Goal: Task Accomplishment & Management: Use online tool/utility

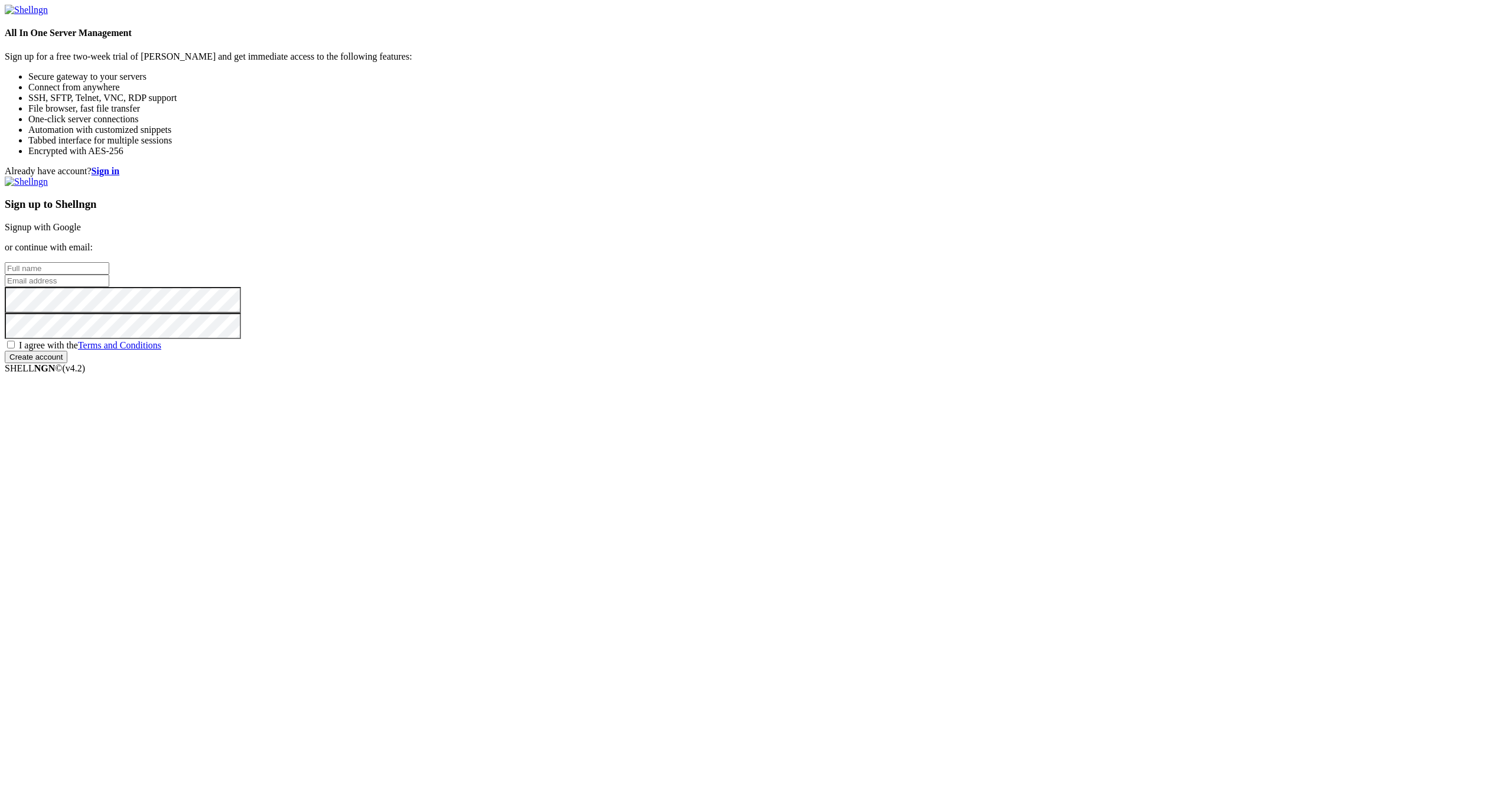
click at [81, 232] on link "Signup with Google" at bounding box center [43, 227] width 76 height 10
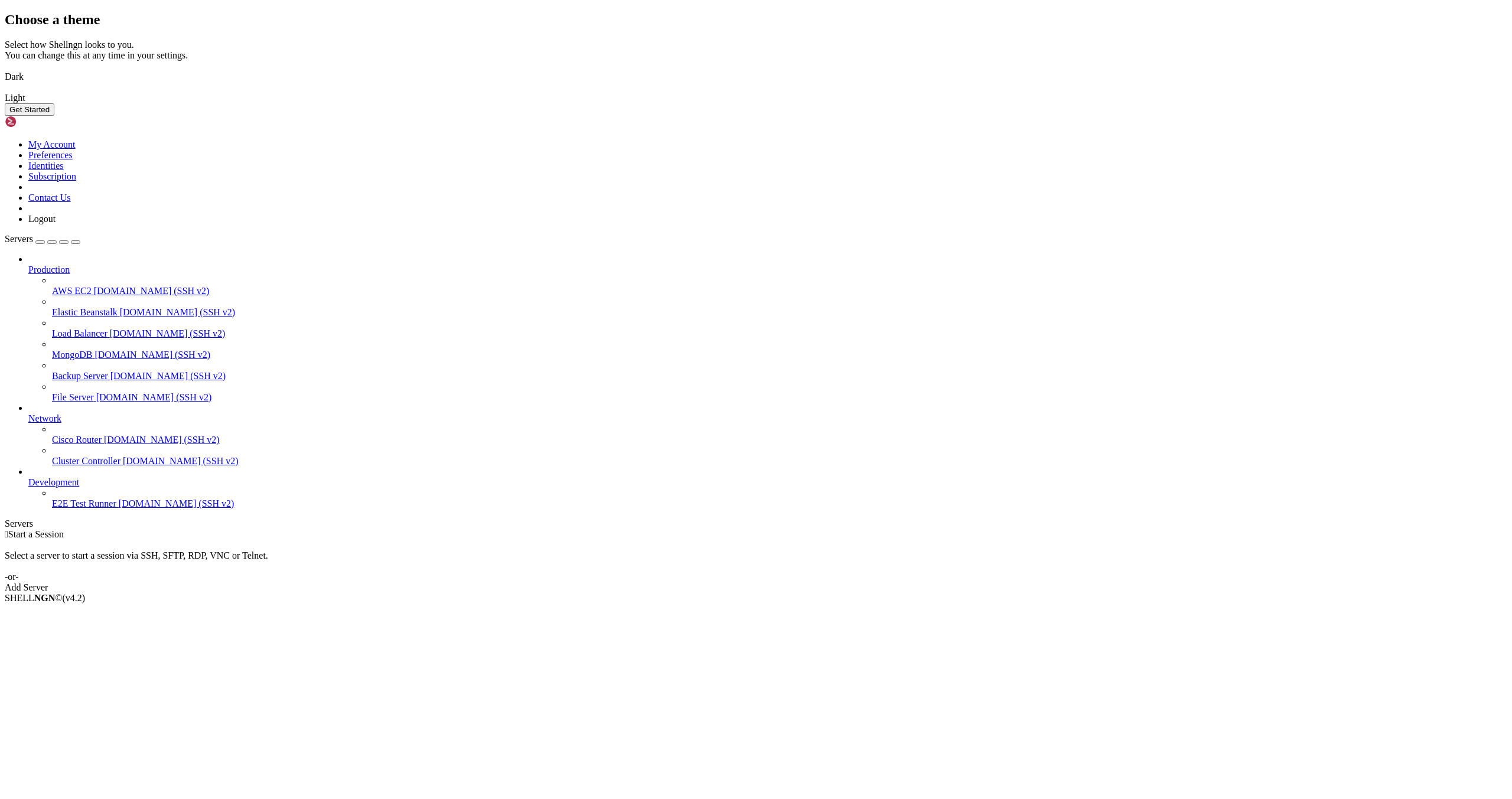
click at [835, 116] on div "Choose a theme Select how Shellngn looks to you. You can change this at any tim…" at bounding box center [756, 63] width 1502 height 104
click at [5, 69] on img at bounding box center [5, 69] width 0 height 0
click at [54, 116] on button "Get Started" at bounding box center [30, 109] width 50 height 12
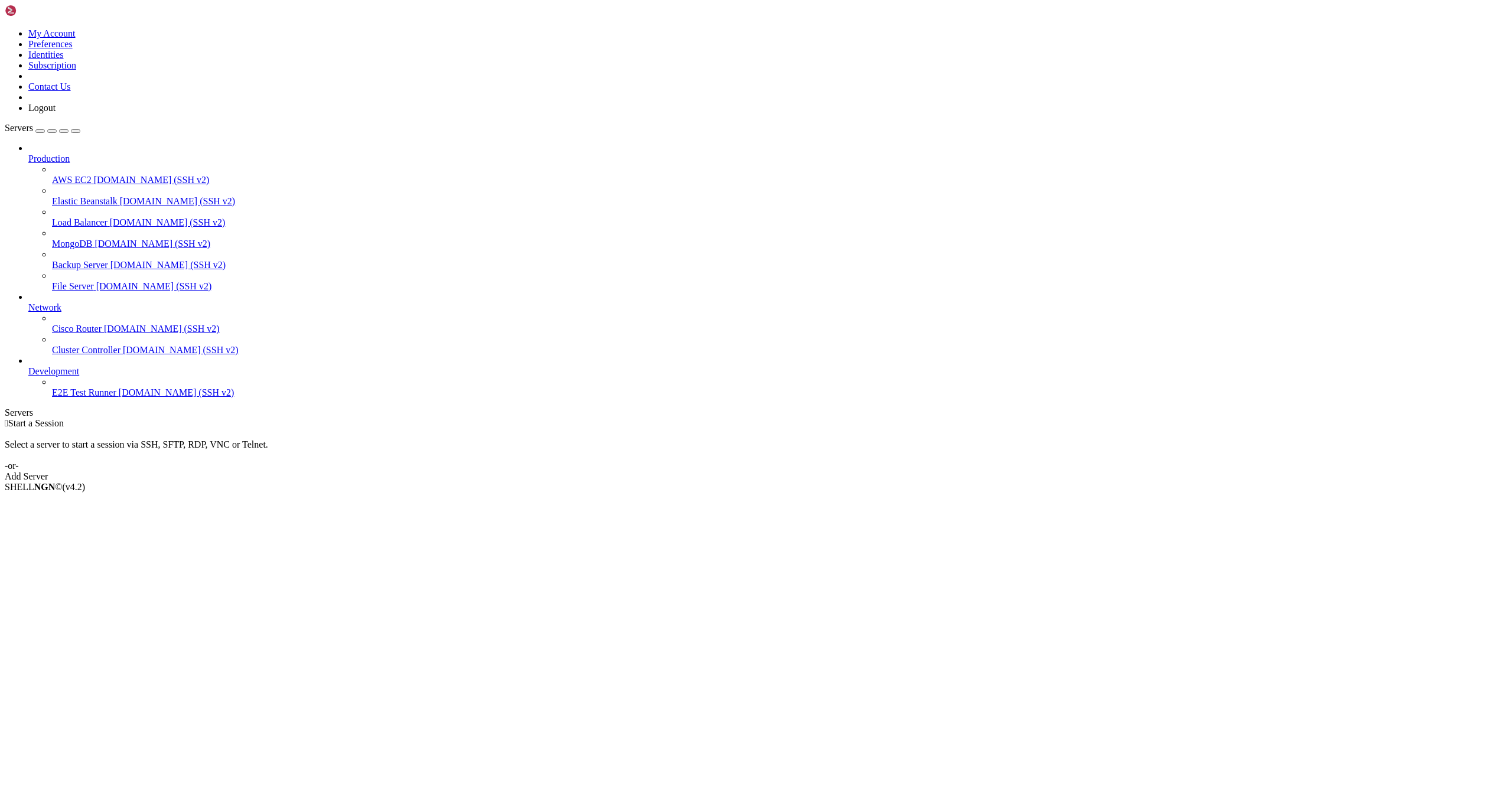
click at [834, 471] on div "Add Server" at bounding box center [756, 476] width 1502 height 10
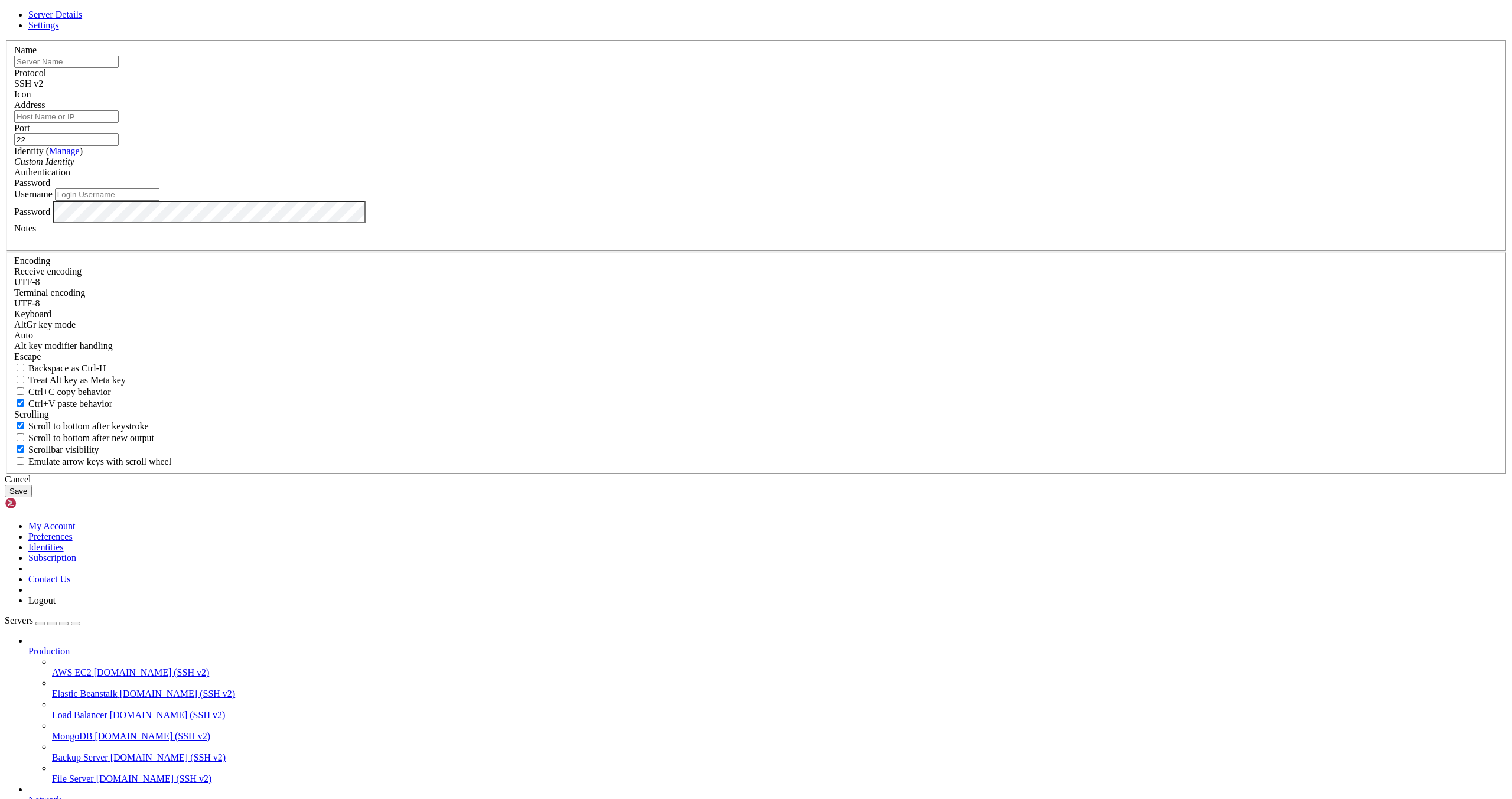
click at [119, 68] on input "text" at bounding box center [67, 62] width 105 height 12
type input "jn-akh-dev1"
click at [119, 123] on input "Address" at bounding box center [67, 117] width 105 height 12
type input "[TECHNICAL_ID]"
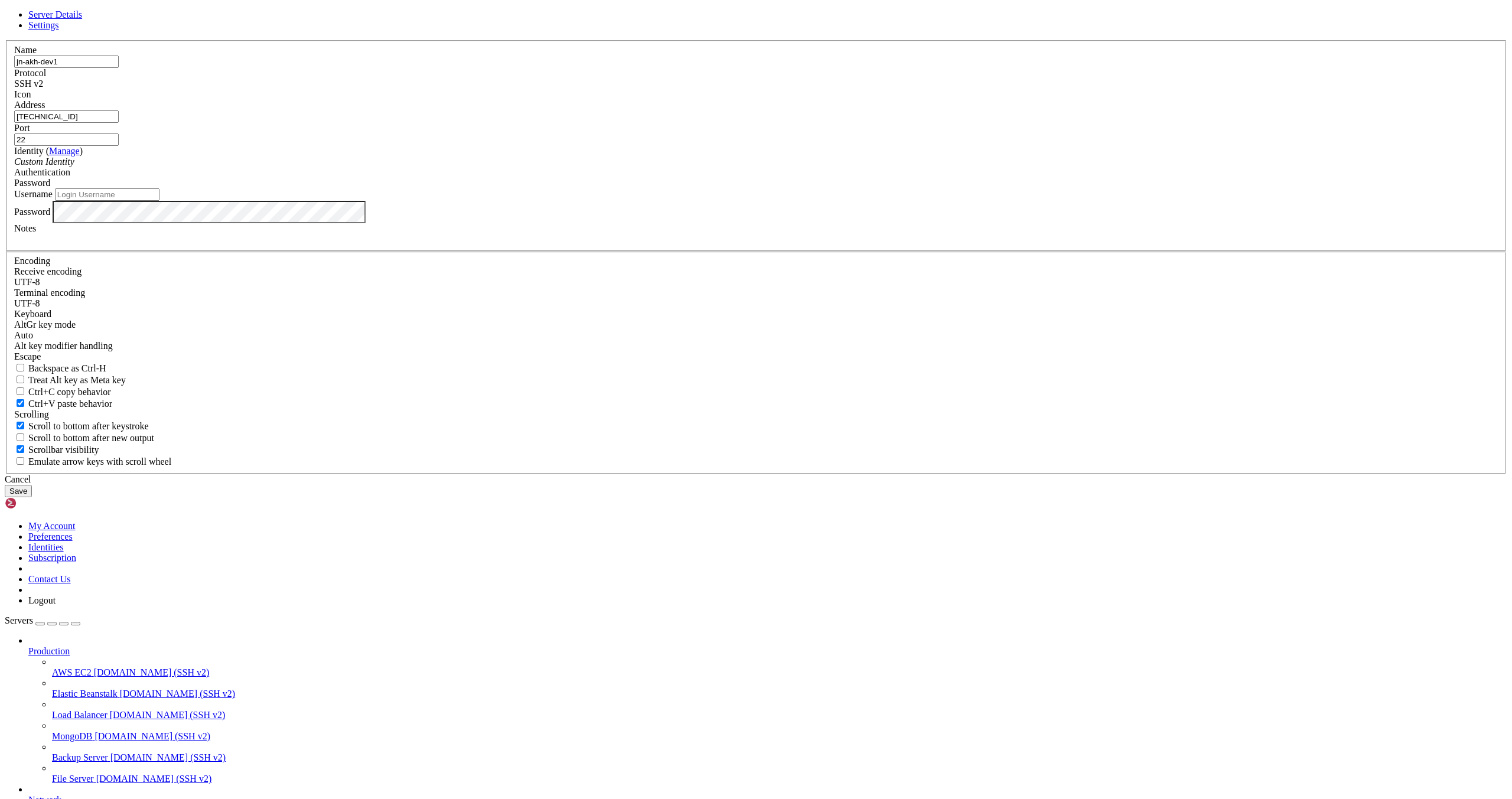
click at [32, 498] on button "Save" at bounding box center [18, 491] width 27 height 12
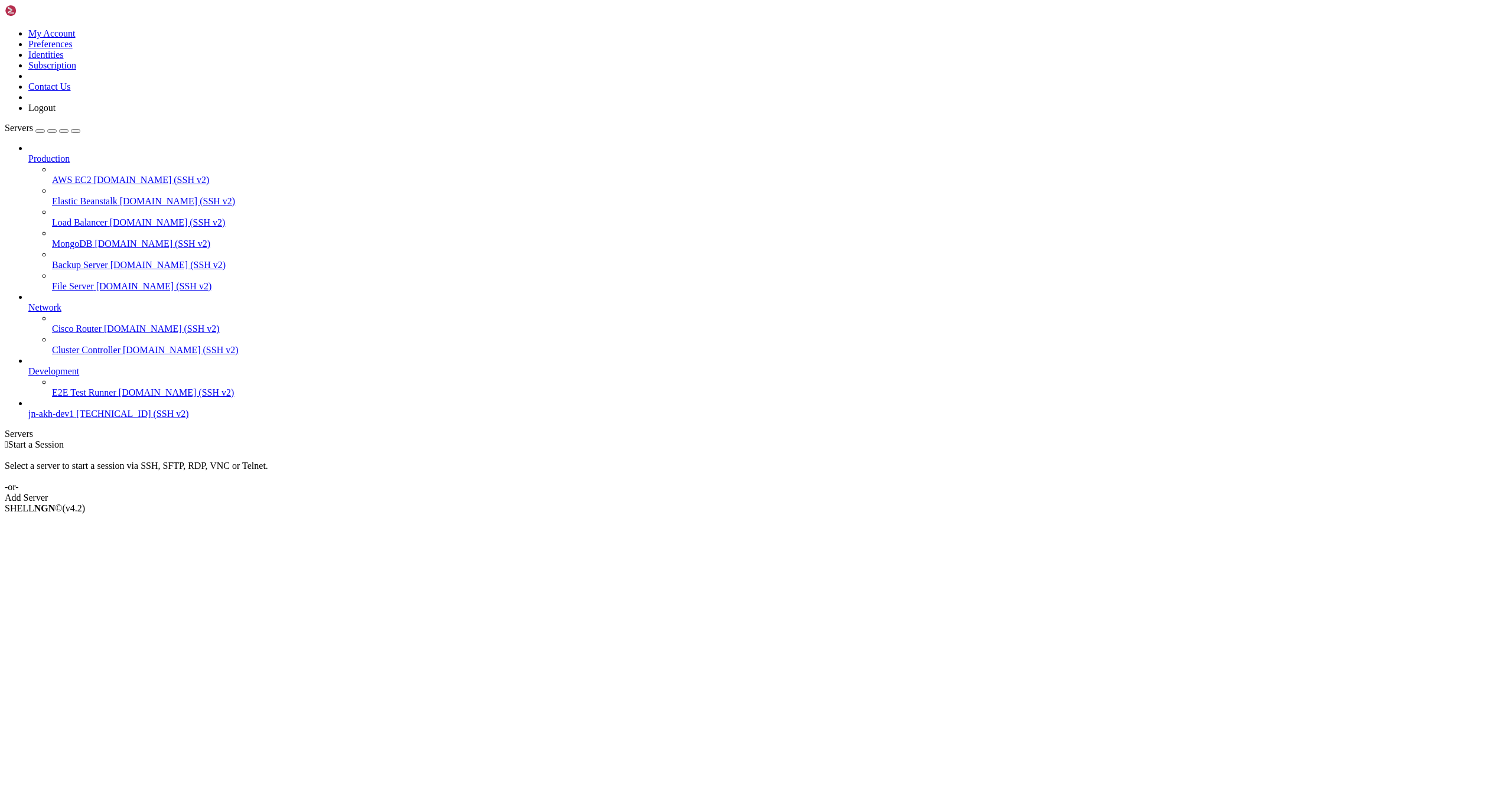
click at [61, 419] on span "jn-akh-dev1" at bounding box center [51, 414] width 45 height 10
click at [72, 419] on span "jn-akh-dev1" at bounding box center [51, 414] width 45 height 10
click at [76, 419] on span "[TECHNICAL_ID] (SSH v2)" at bounding box center [132, 414] width 112 height 10
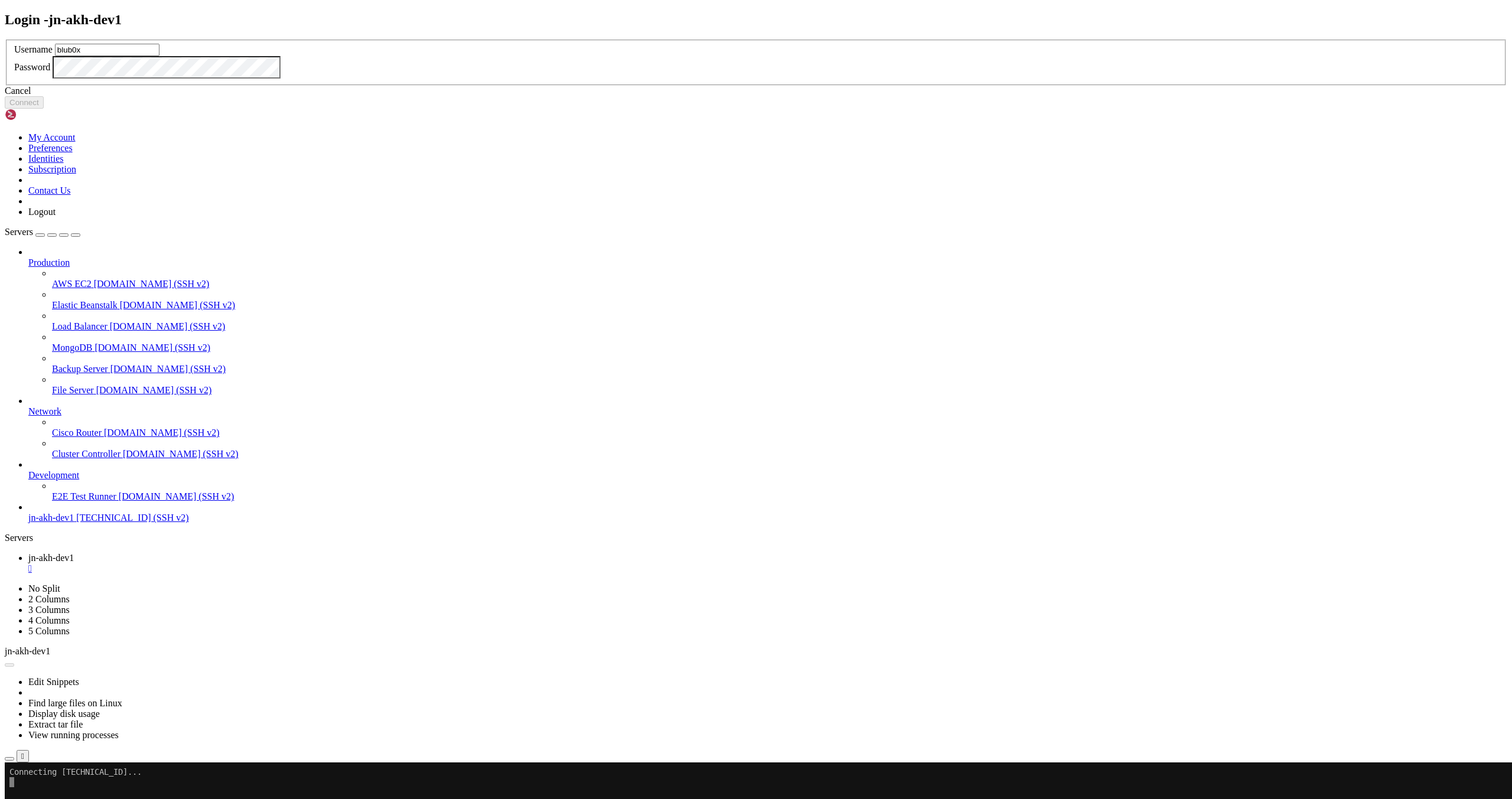
type input "blub0x"
click at [44, 109] on button "Connect" at bounding box center [24, 103] width 39 height 12
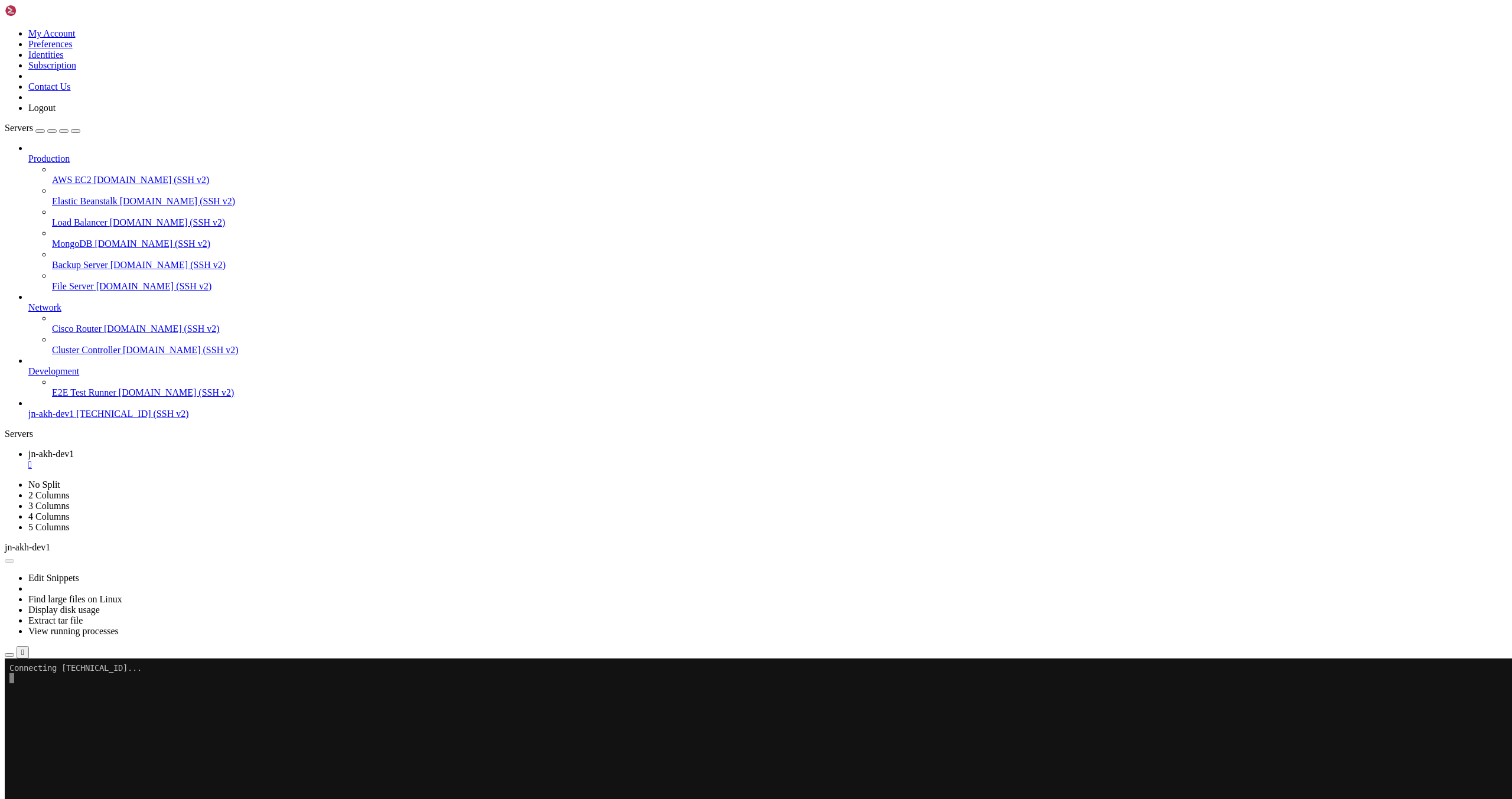
click at [5, 480] on icon at bounding box center [5, 480] width 0 height 0
drag, startPoint x: 1045, startPoint y: 904, endPoint x: 986, endPoint y: 902, distance: 59.0
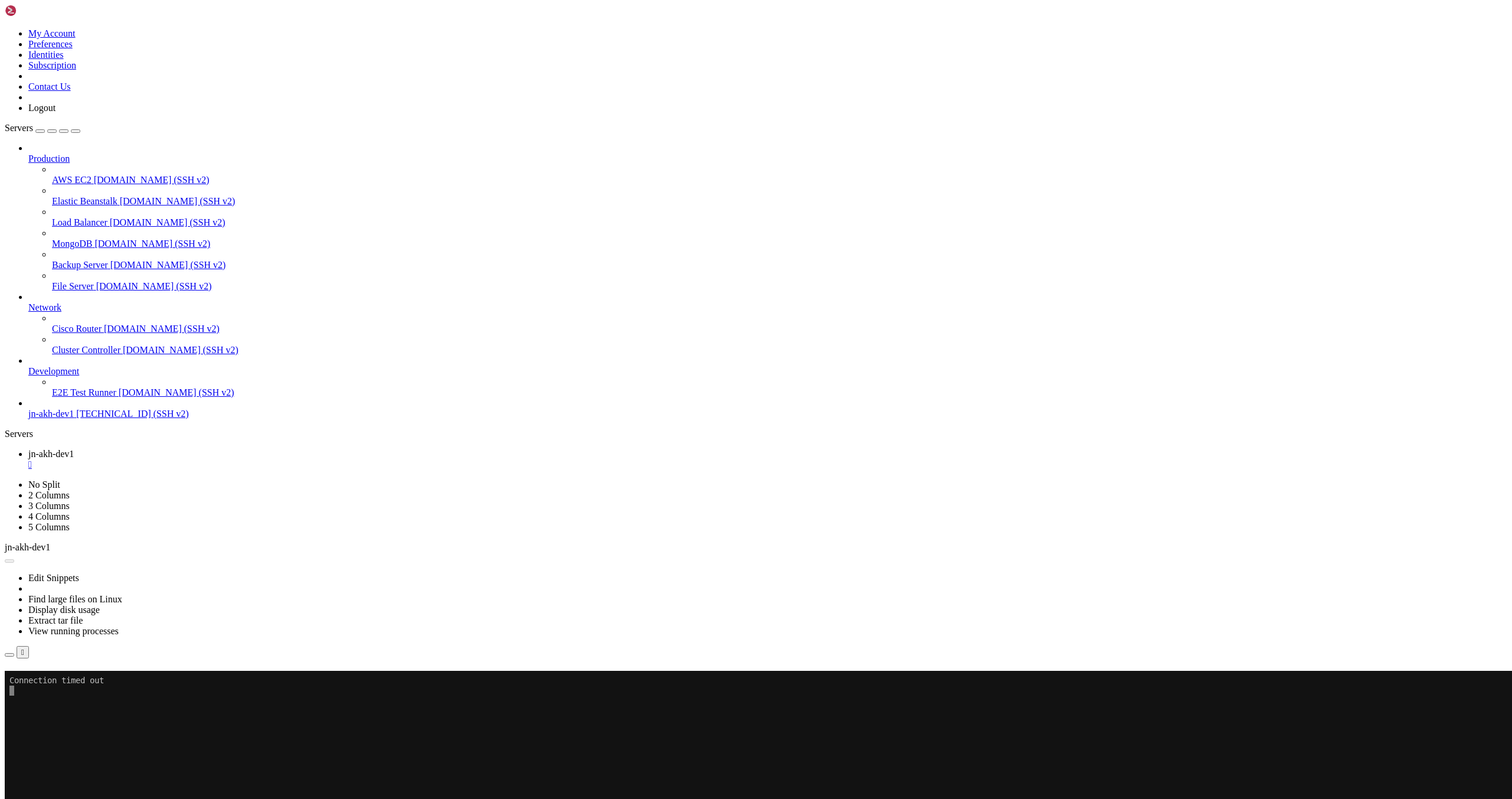
click at [473, 671] on div "Connection Closed Reconnect Connection timed out" at bounding box center [756, 688] width 1502 height 34
click at [74, 419] on span "jn-akh-dev1" at bounding box center [51, 414] width 45 height 10
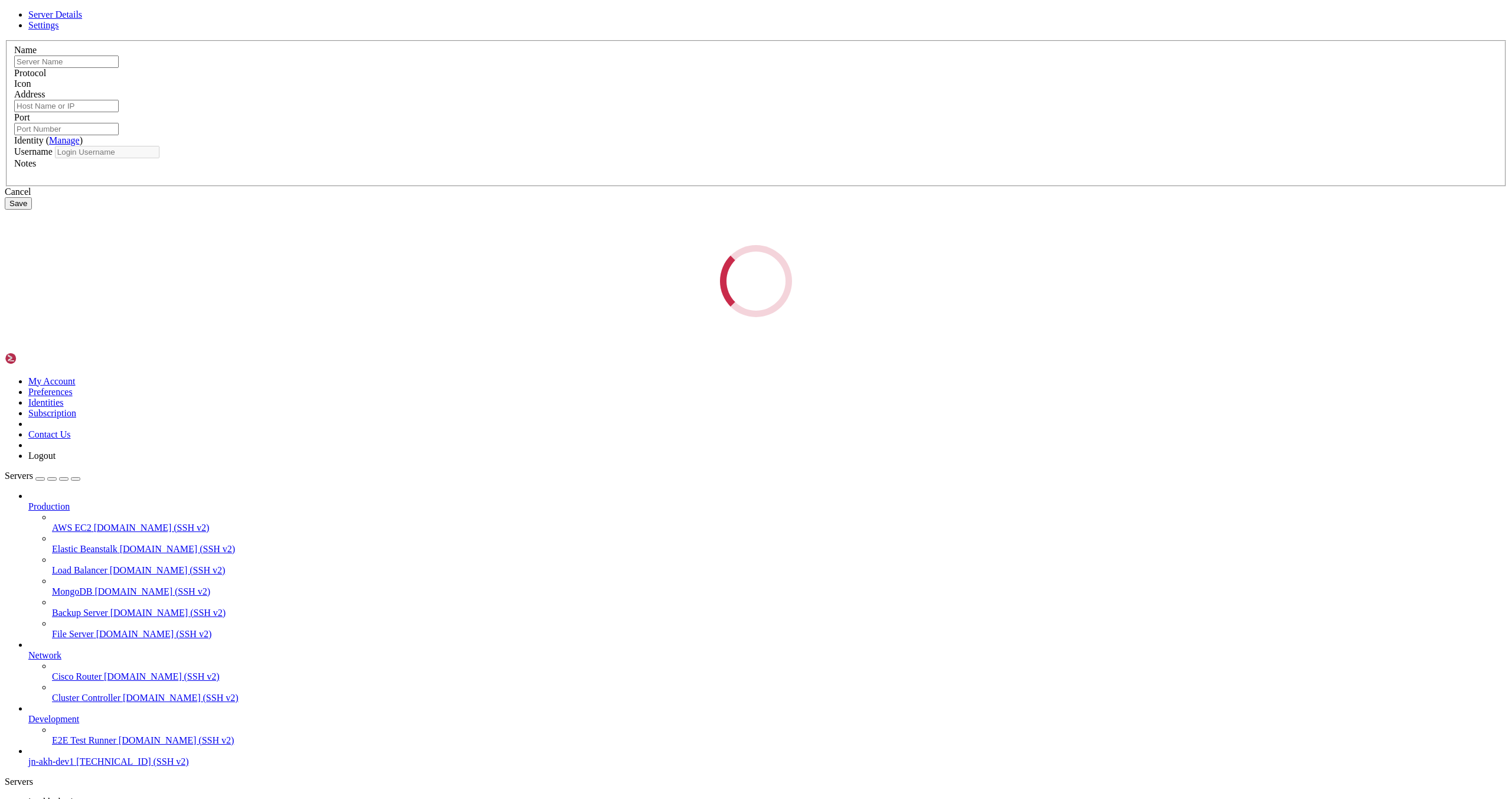
type input "jn-akh-dev1"
type input "[TECHNICAL_ID]"
type input "22"
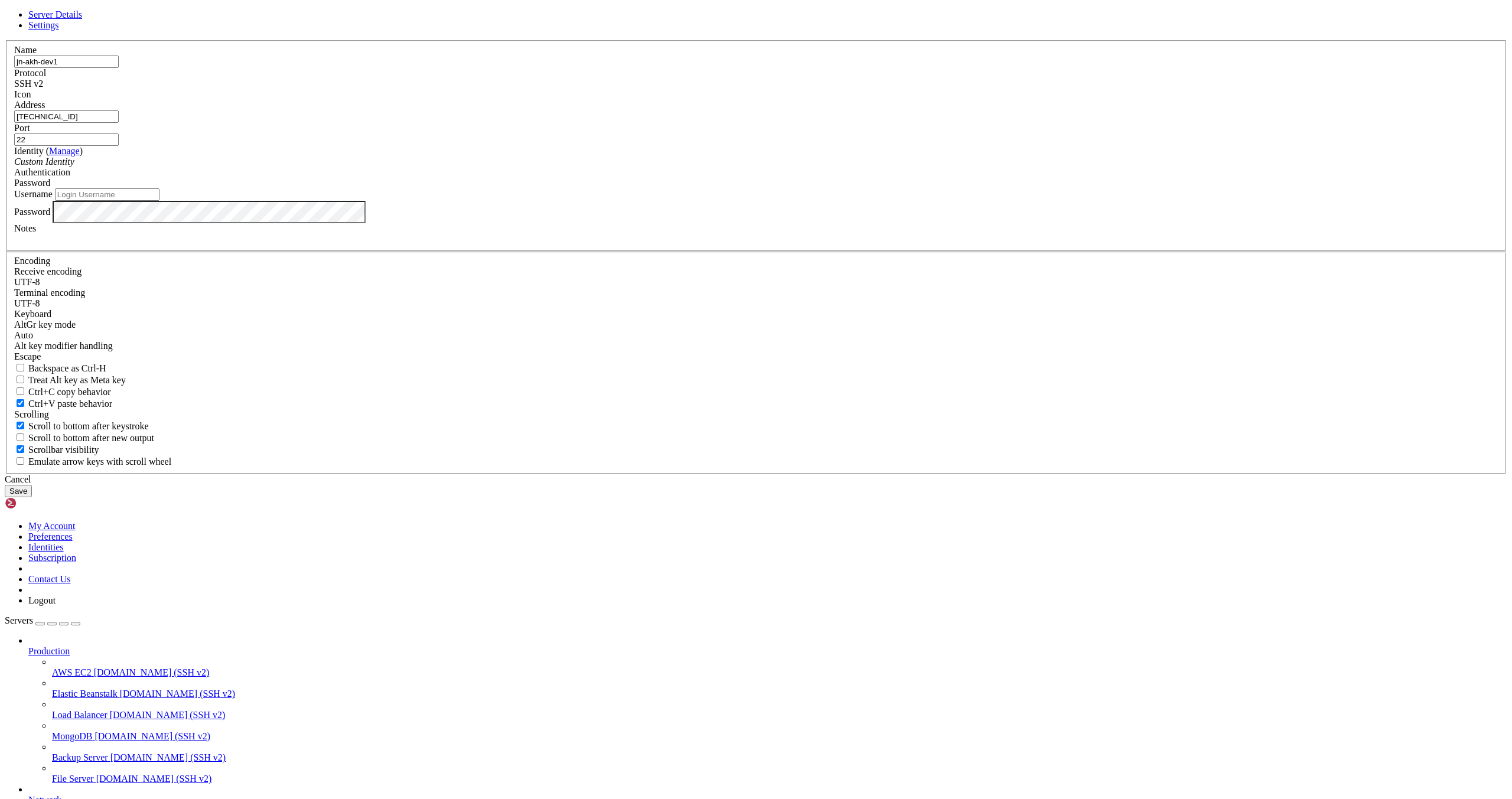
click at [43, 89] on span at bounding box center [43, 83] width 0 height 10
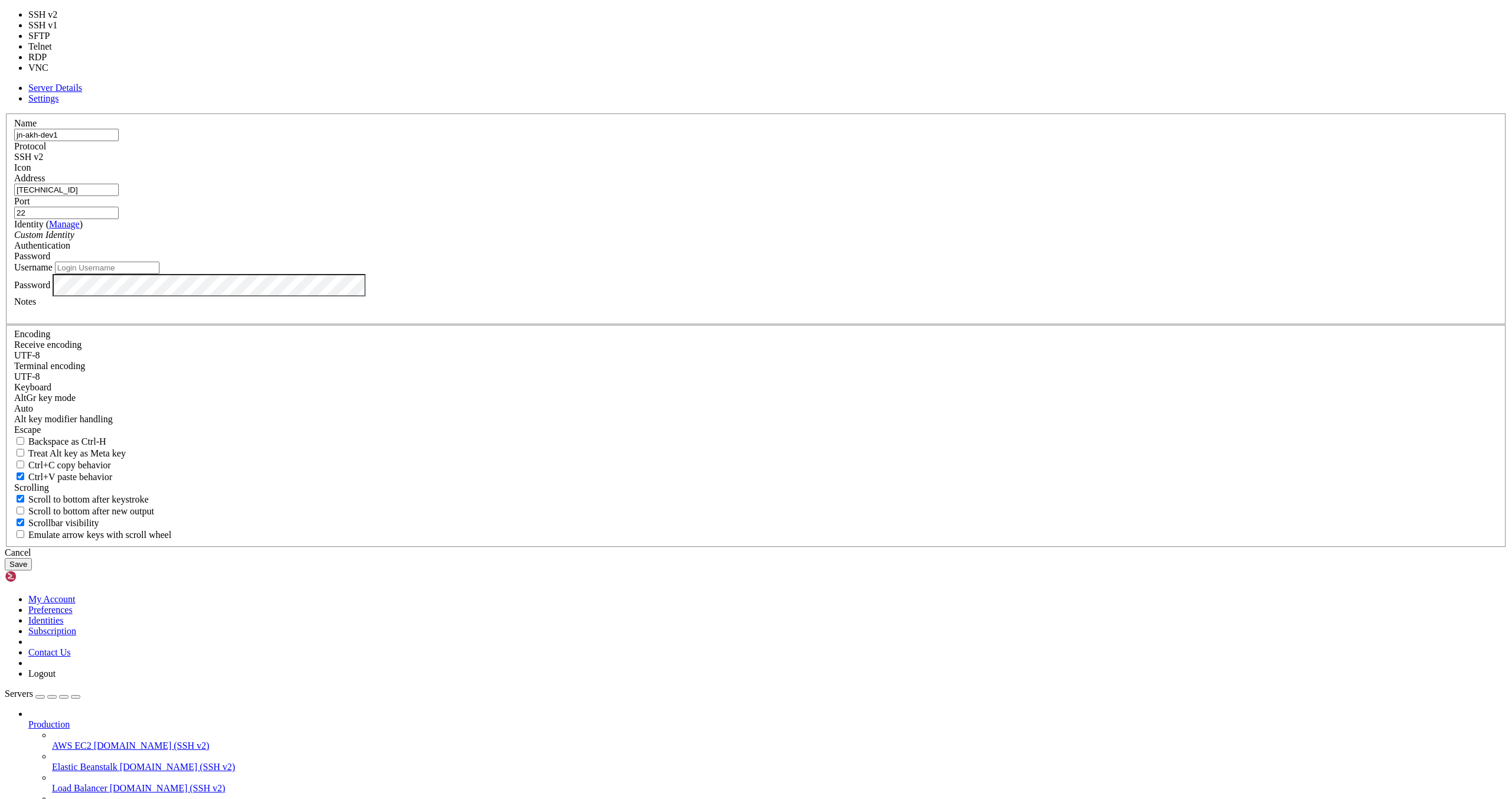
click at [777, 104] on header "Server Details Settings" at bounding box center [756, 93] width 1502 height 21
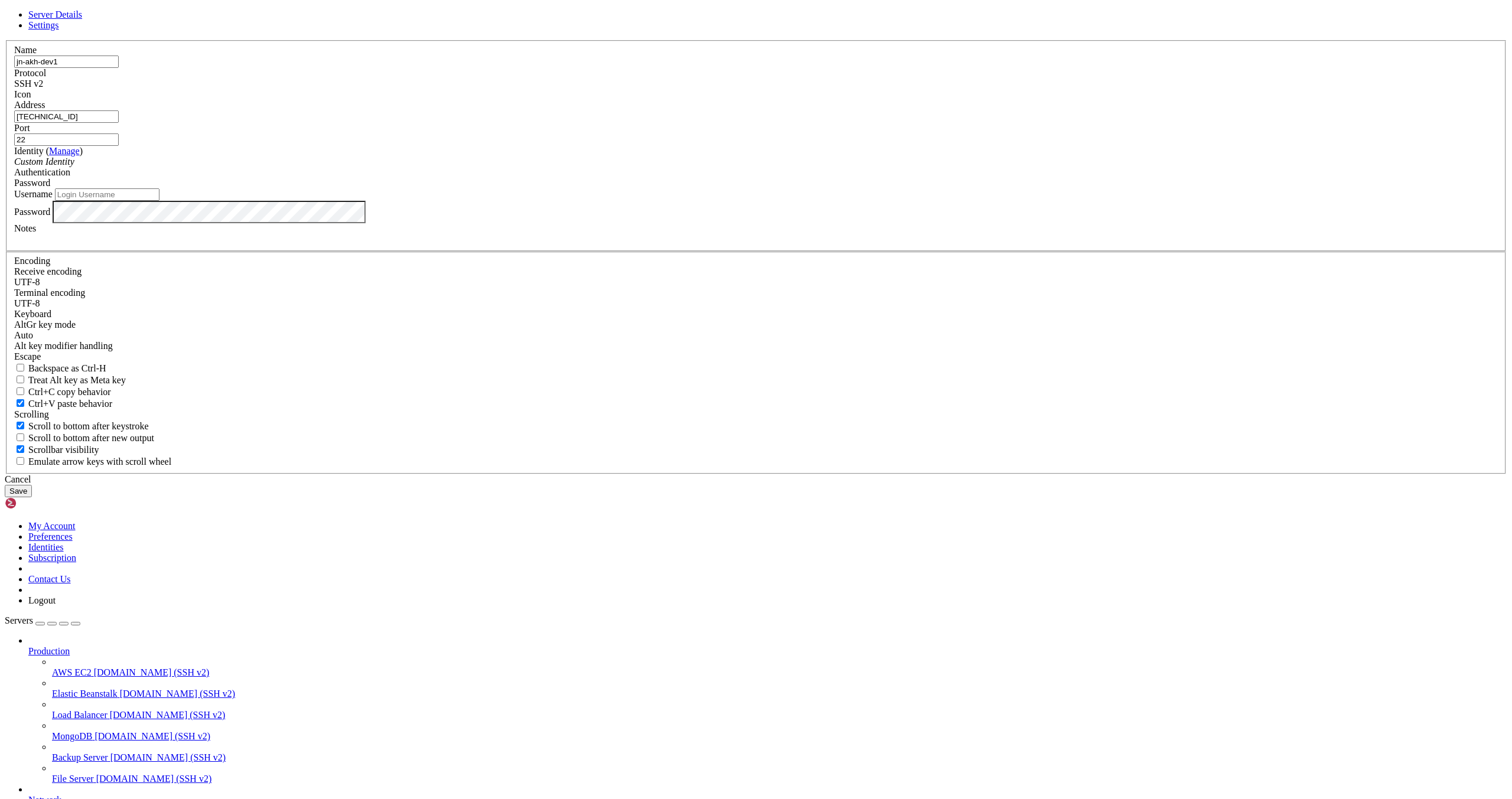
click at [160, 201] on input "Username" at bounding box center [107, 195] width 105 height 12
click at [711, 244] on div at bounding box center [756, 239] width 1483 height 10
click at [5, 40] on link at bounding box center [5, 40] width 0 height 0
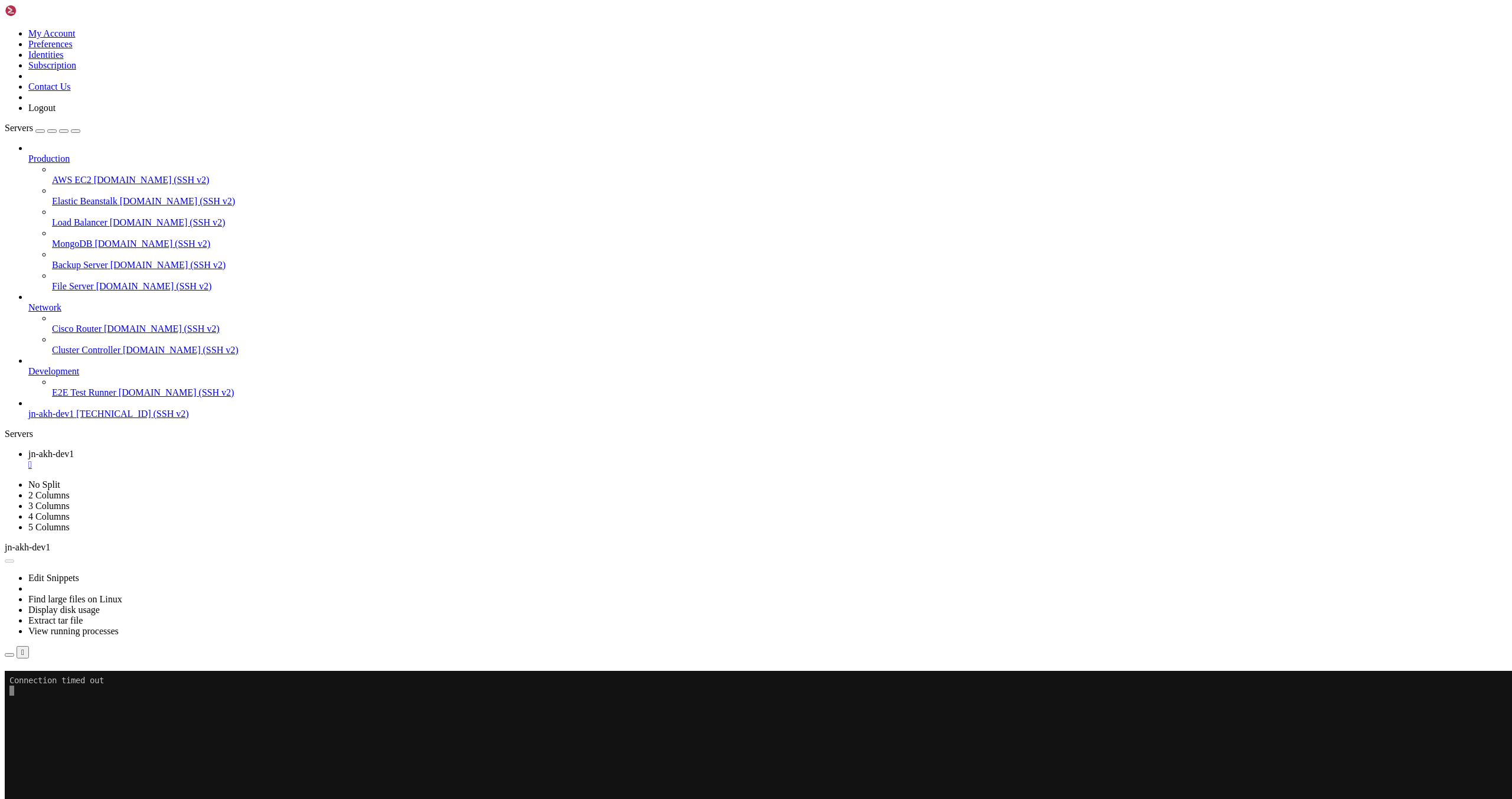
click at [5, 28] on link at bounding box center [5, 28] width 0 height 0
click at [664, 671] on div "Connection Closed Reconnect Connection timed out" at bounding box center [756, 688] width 1502 height 34
click at [52, 682] on button "Reconnect" at bounding box center [28, 688] width 47 height 12
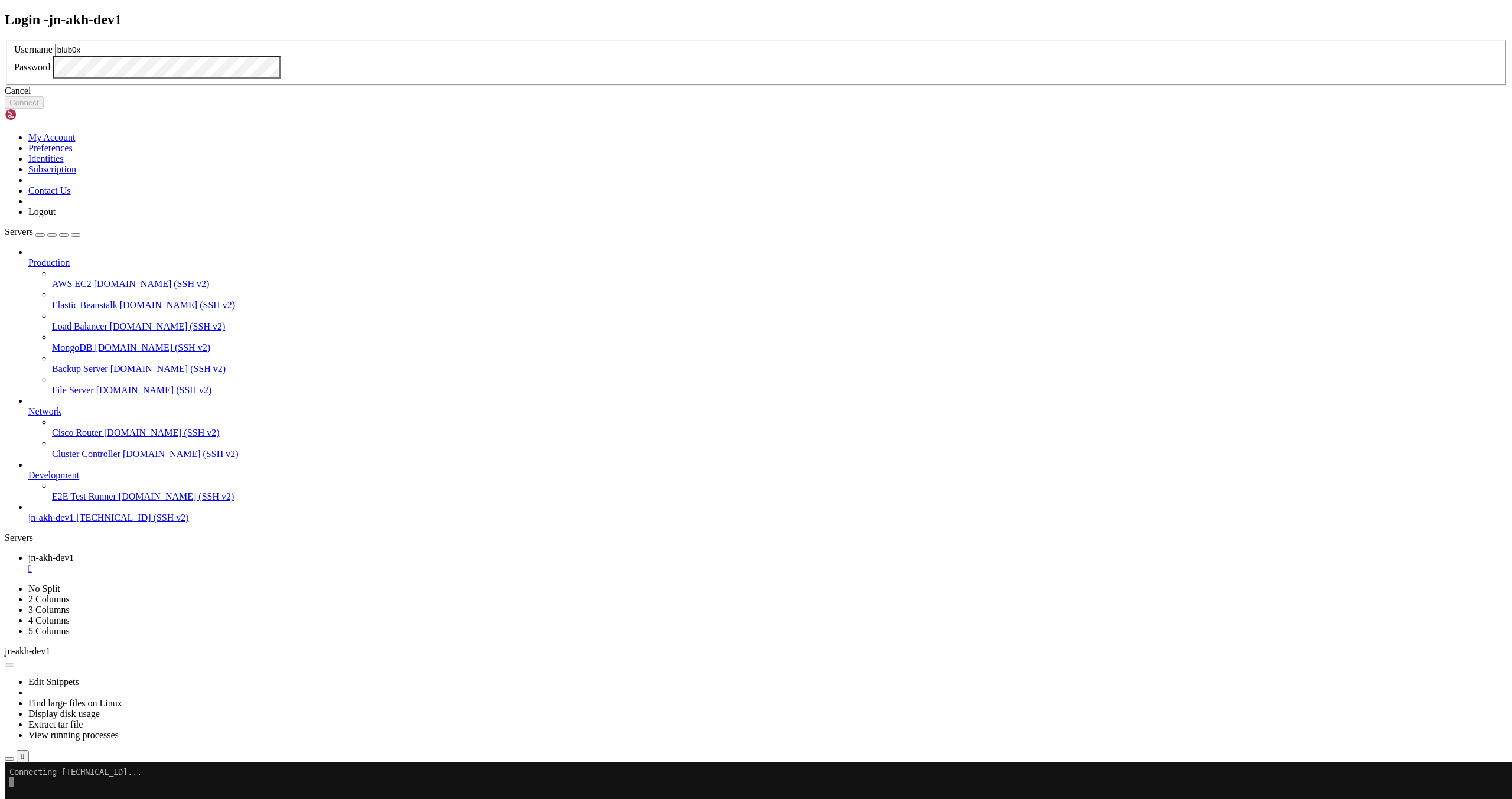
type input "blub0x"
click at [44, 109] on button "Connect" at bounding box center [24, 103] width 39 height 12
click at [5, 40] on icon at bounding box center [5, 40] width 0 height 0
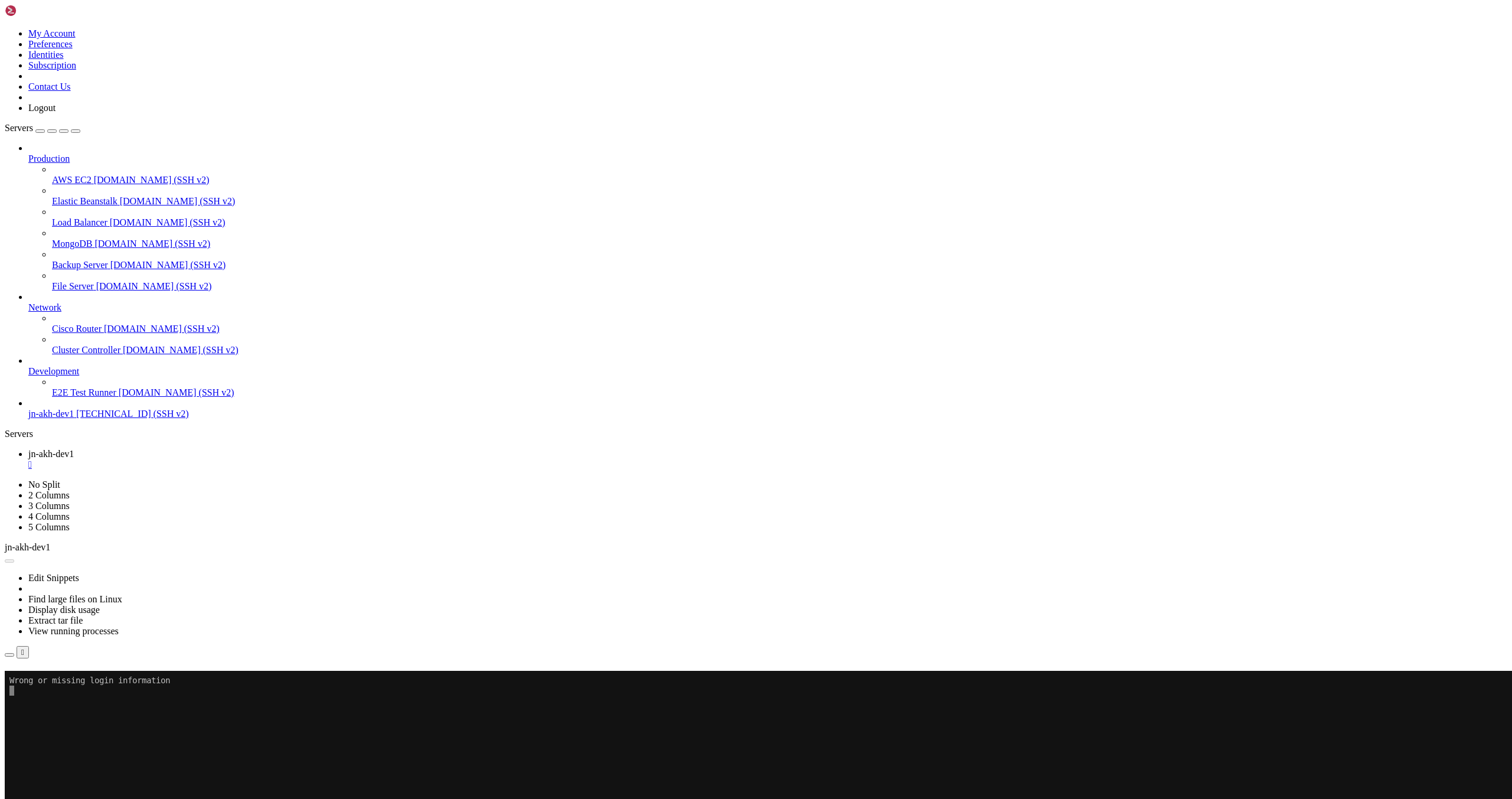
drag, startPoint x: 916, startPoint y: 262, endPoint x: 768, endPoint y: 244, distance: 149.1
click at [768, 671] on h4 "Connection Closed Reconnect Wrong or missing login information" at bounding box center [756, 688] width 1502 height 34
drag, startPoint x: 761, startPoint y: 254, endPoint x: 875, endPoint y: 257, distance: 114.0
click at [875, 694] on div "Wrong or missing login information" at bounding box center [756, 699] width 1502 height 10
click at [435, 671] on div "Connection Closed Reconnect Wrong or missing login information" at bounding box center [756, 688] width 1502 height 34
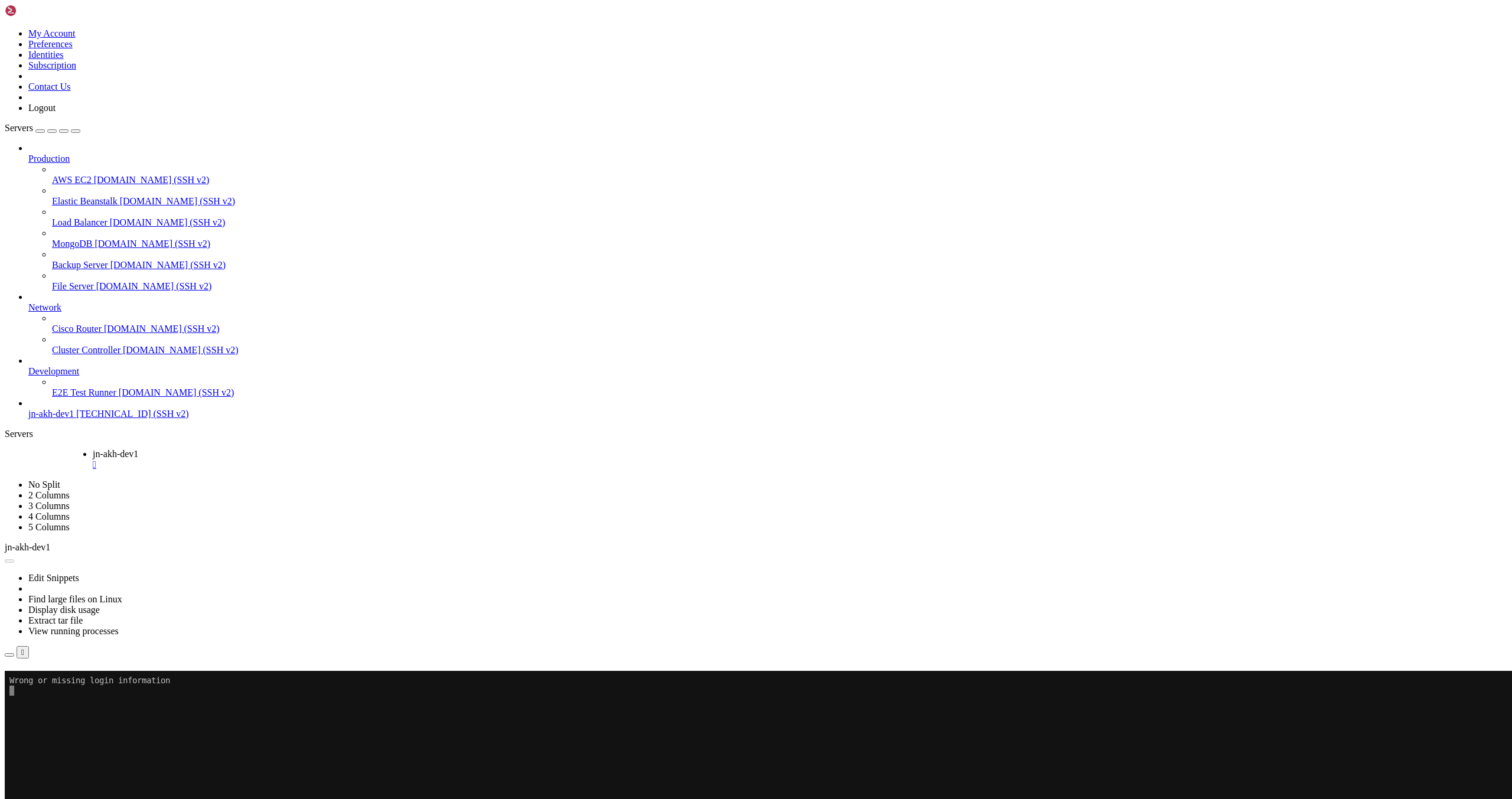
drag, startPoint x: 229, startPoint y: 14, endPoint x: 294, endPoint y: 26, distance: 66.1
click at [294, 449] on link "jn-akh-dev1 " at bounding box center [832, 459] width 1478 height 21
click at [5, 659] on icon at bounding box center [5, 659] width 0 height 0
click at [832, 671] on div "Connection Closed Reconnect Wrong or missing login information" at bounding box center [756, 688] width 1502 height 34
click at [905, 671] on div "Connection Closed Reconnect Wrong or missing login information" at bounding box center [756, 688] width 1502 height 34
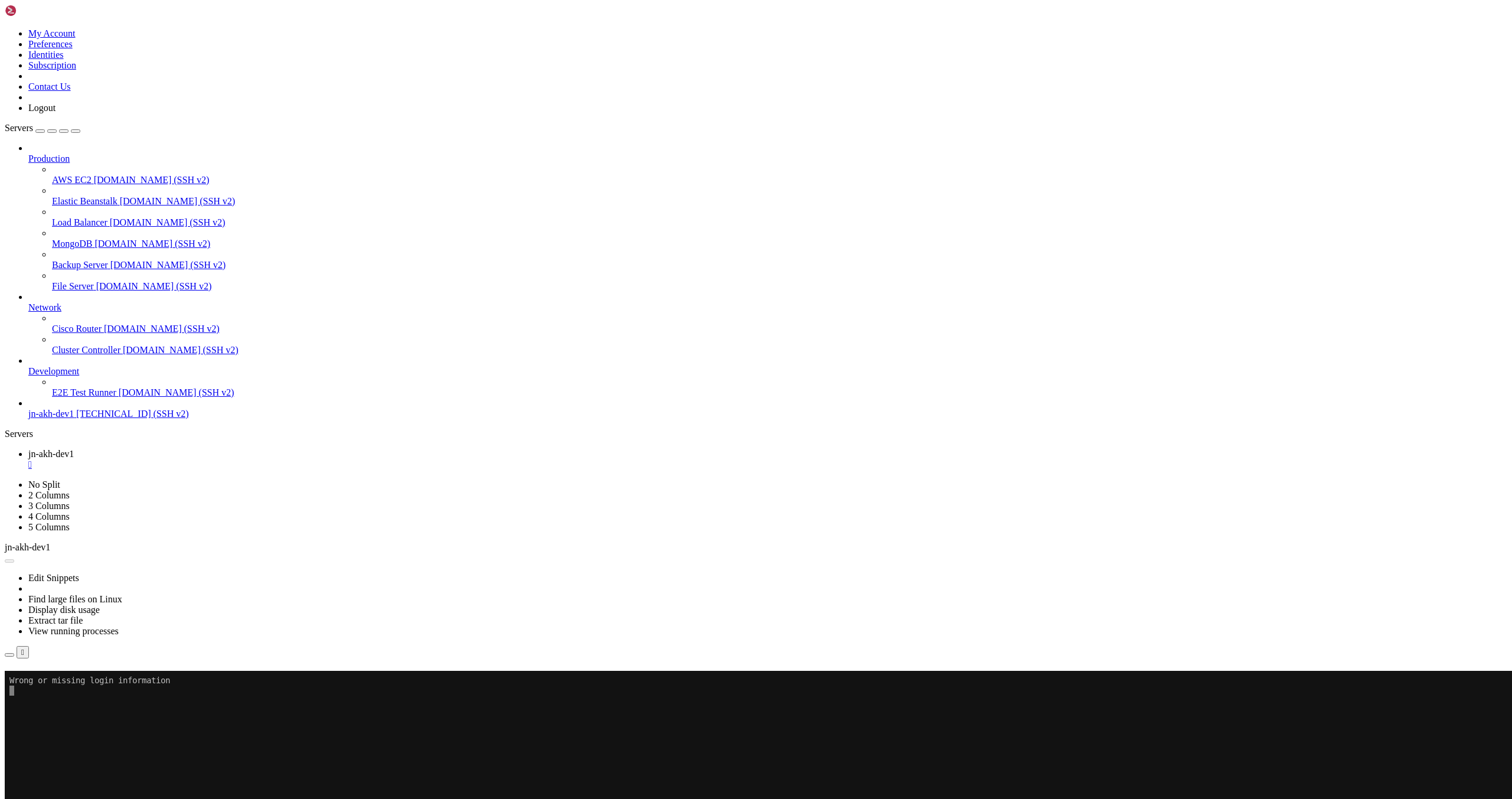
click at [74, 419] on span "jn-akh-dev1" at bounding box center [51, 414] width 45 height 10
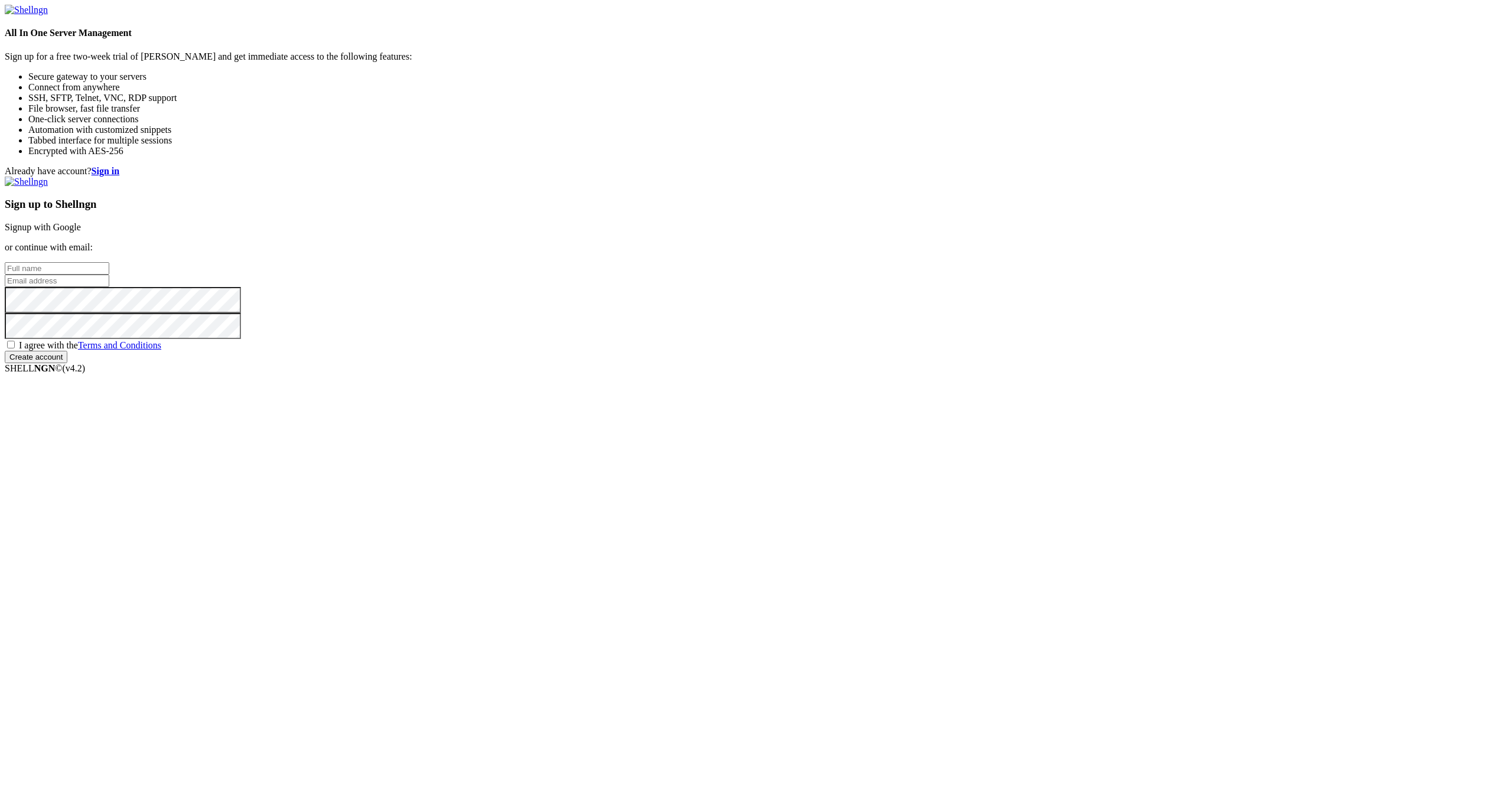
click at [680, 303] on div "Already have account? Sign in Sign up to Shellngn Signup with Google or continu…" at bounding box center [756, 264] width 1502 height 198
